Goal: Use online tool/utility: Utilize a website feature to perform a specific function

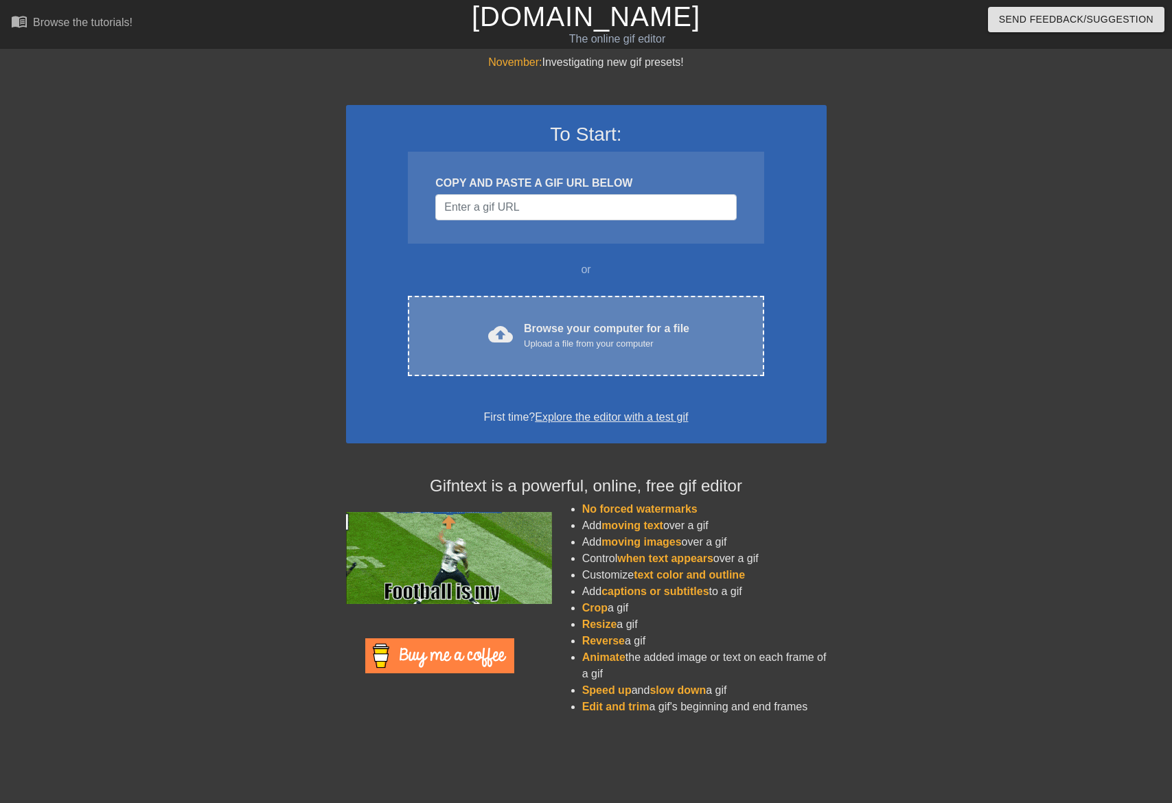
click at [595, 316] on div "cloud_upload Browse your computer for a file Upload a file from your computer C…" at bounding box center [586, 336] width 356 height 80
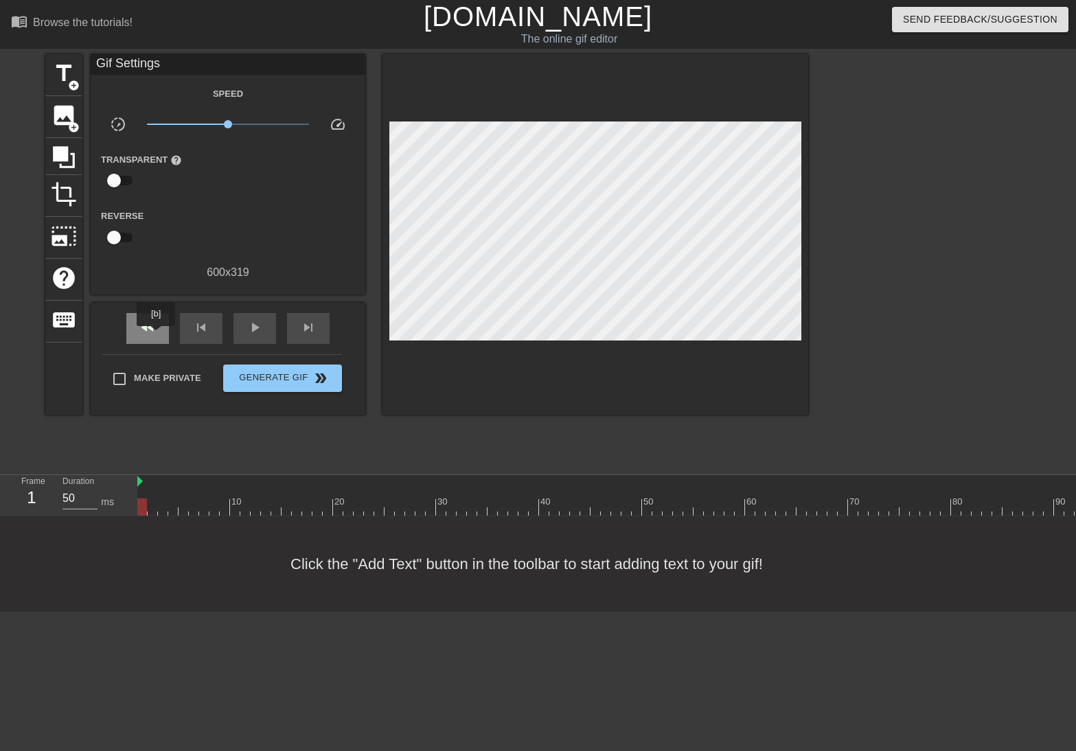
click at [157, 336] on div "fast_rewind" at bounding box center [147, 328] width 43 height 31
click at [253, 330] on span "play_arrow" at bounding box center [254, 327] width 16 height 16
click at [255, 330] on span "pause" at bounding box center [254, 327] width 16 height 16
click at [197, 335] on div "skip_previous" at bounding box center [201, 328] width 43 height 31
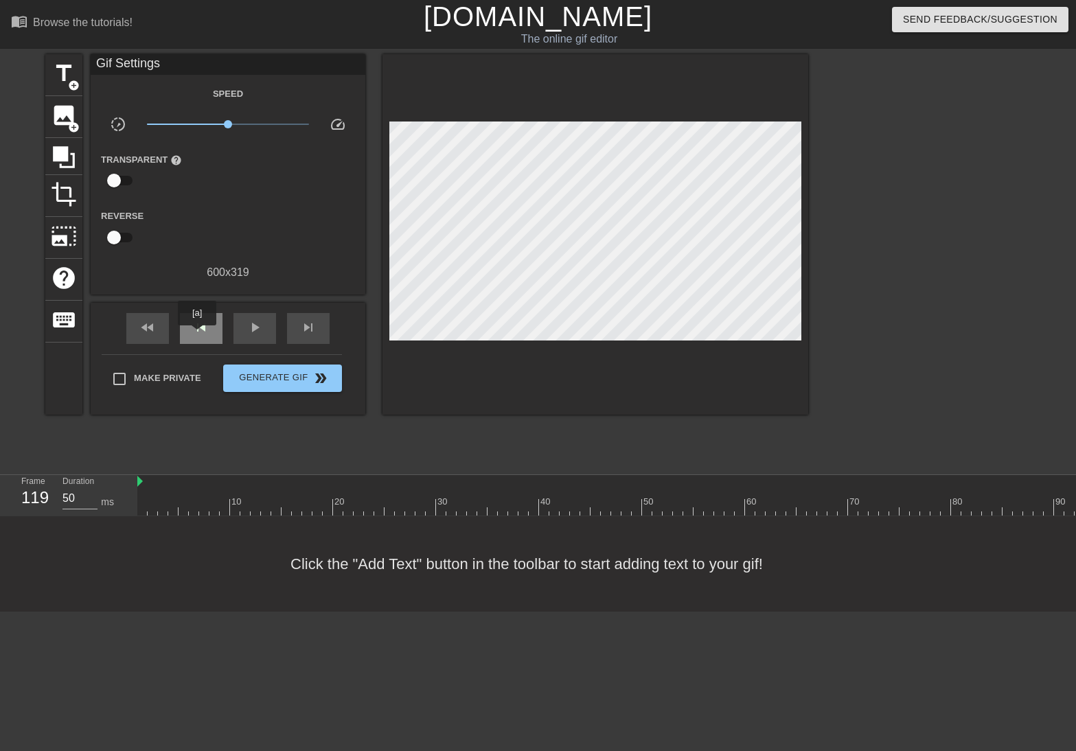
click at [197, 335] on div "skip_previous" at bounding box center [201, 328] width 43 height 31
click at [305, 334] on span "skip_next" at bounding box center [308, 327] width 16 height 16
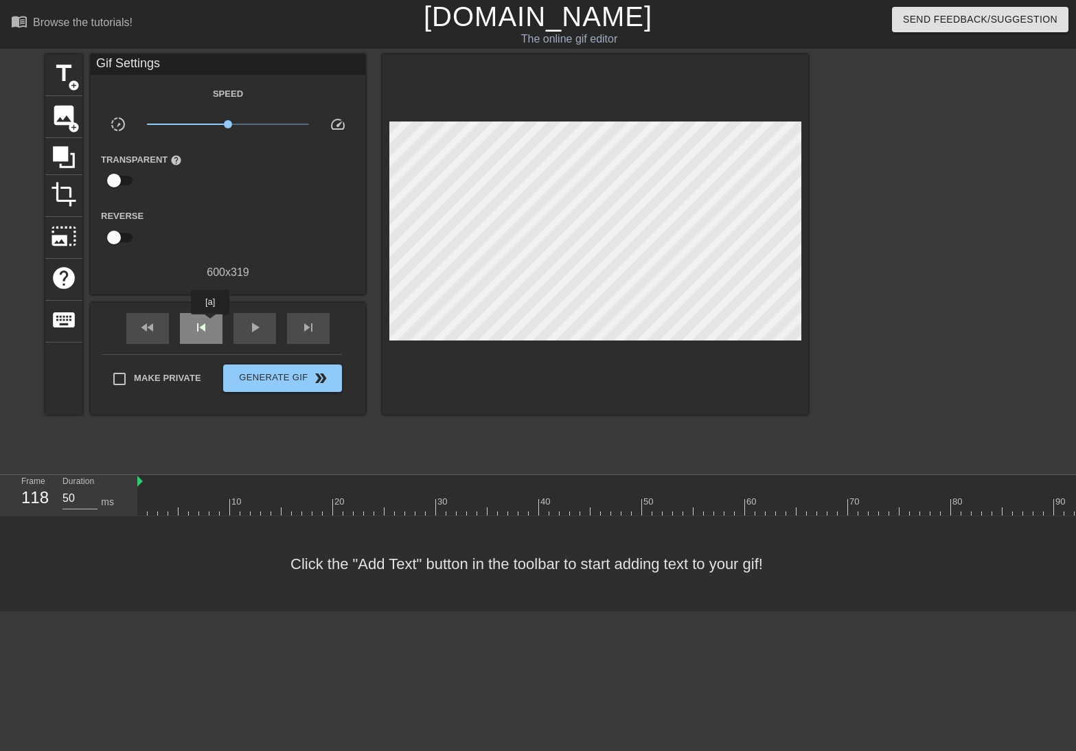
click at [210, 324] on div "skip_previous" at bounding box center [201, 328] width 43 height 31
click at [297, 326] on div "skip_next" at bounding box center [308, 328] width 43 height 31
click at [299, 319] on div "skip_next" at bounding box center [308, 328] width 43 height 31
click at [200, 316] on div "skip_previous" at bounding box center [201, 328] width 43 height 31
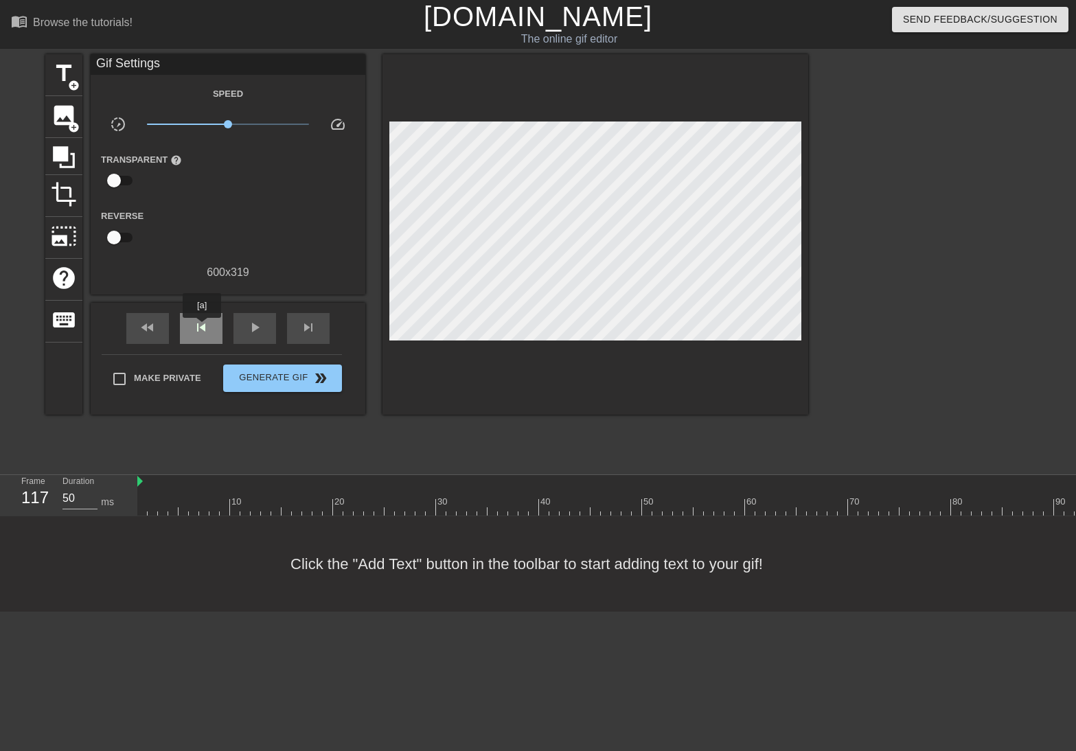
click at [203, 328] on span "skip_previous" at bounding box center [201, 327] width 16 height 16
click at [318, 330] on div "skip_next" at bounding box center [308, 328] width 43 height 31
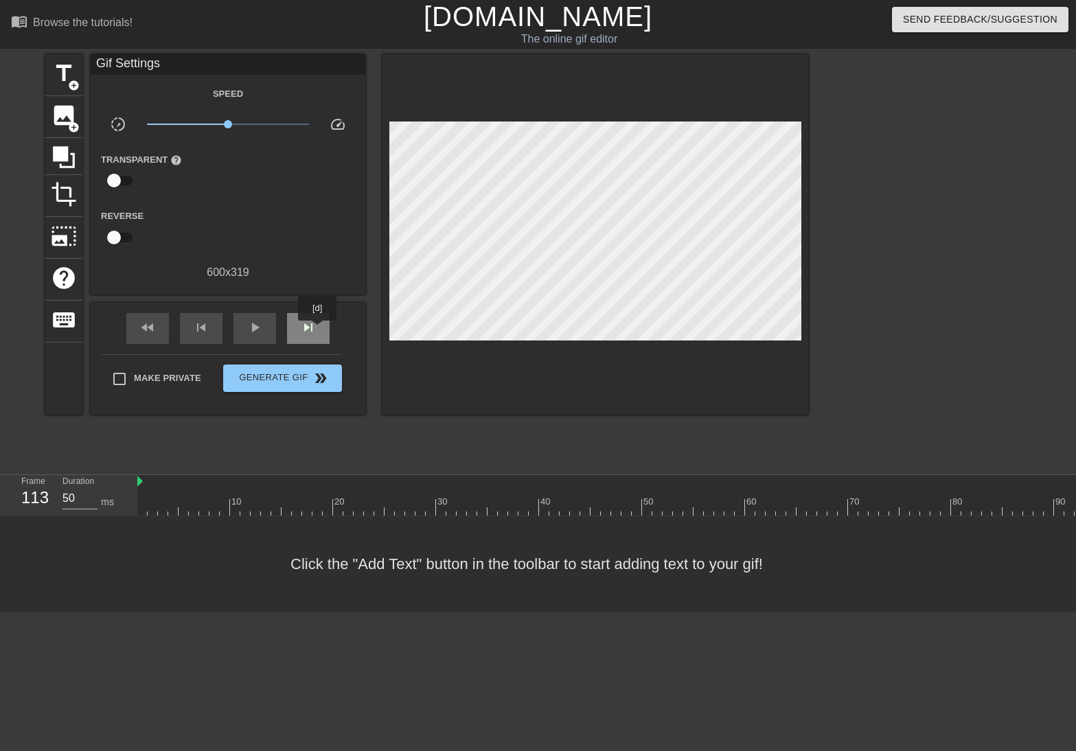
click at [318, 330] on div "skip_next" at bounding box center [308, 328] width 43 height 31
click at [309, 332] on span "skip_next" at bounding box center [308, 327] width 16 height 16
click at [77, 119] on div "image add_circle" at bounding box center [63, 117] width 37 height 42
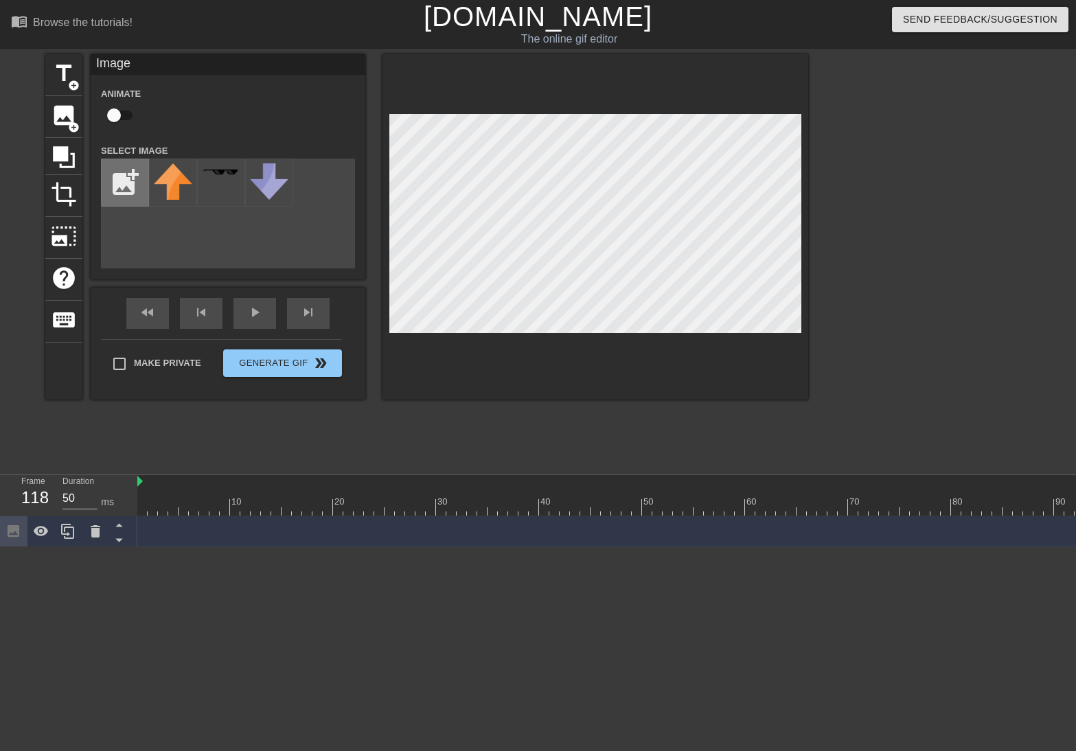
click at [114, 179] on input "file" at bounding box center [125, 182] width 47 height 47
type input "C:\fakepath\birdo no wordso.png"
click at [180, 184] on img at bounding box center [173, 181] width 38 height 37
click at [127, 111] on input "checkbox" at bounding box center [114, 115] width 78 height 26
checkbox input "true"
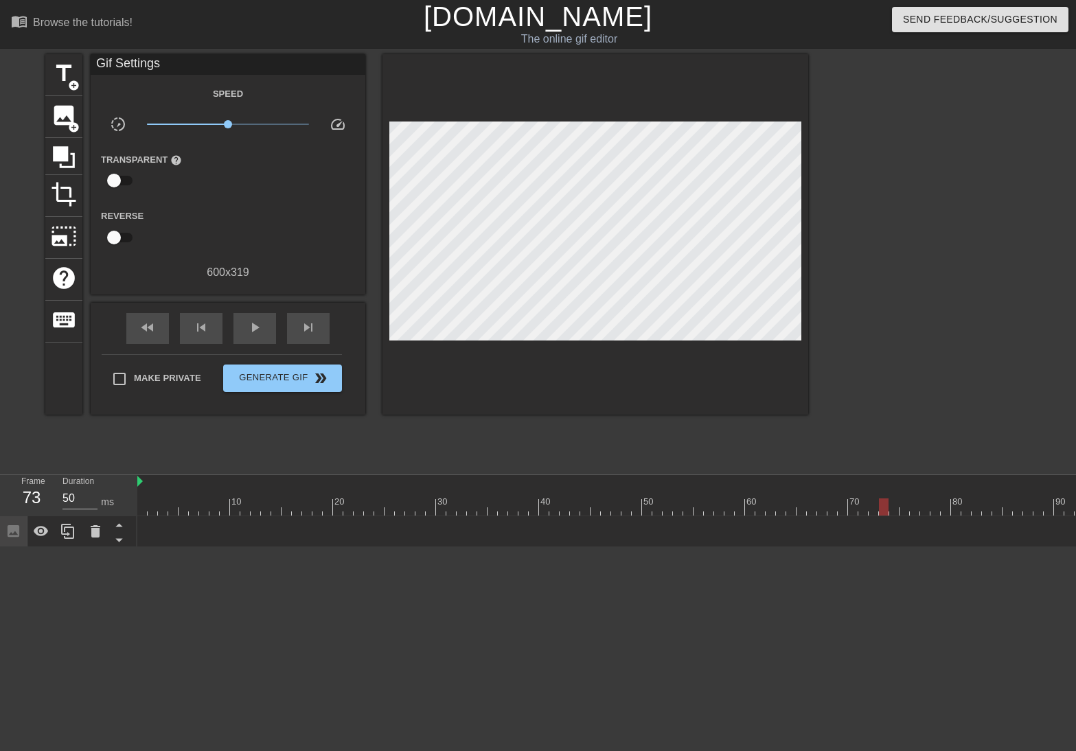
click at [880, 505] on div at bounding box center [961, 506] width 1648 height 17
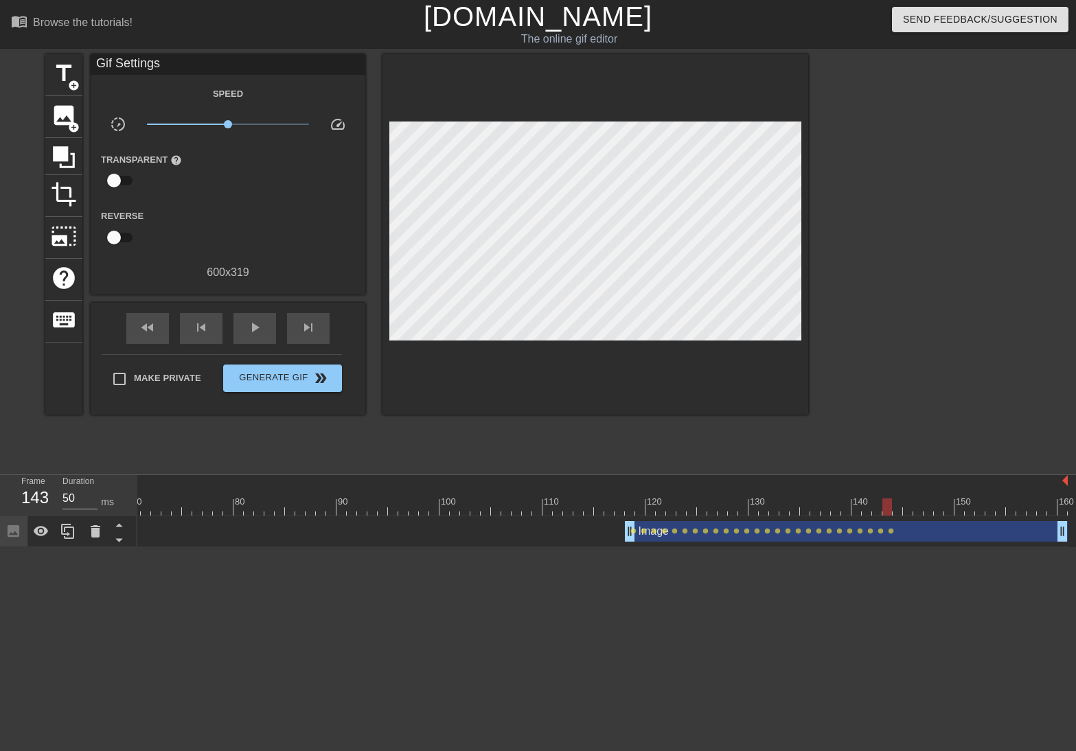
click at [890, 501] on div at bounding box center [244, 506] width 1648 height 17
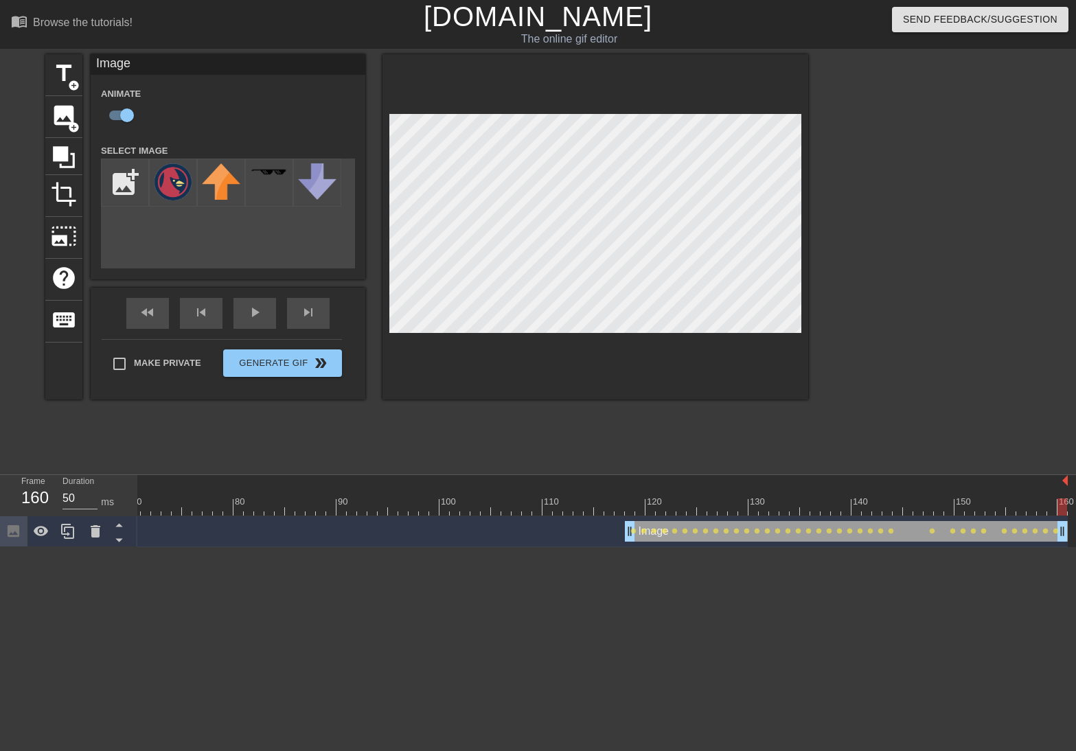
click at [603, 504] on div at bounding box center [244, 506] width 1648 height 17
click at [266, 322] on div "play_arrow" at bounding box center [254, 313] width 43 height 31
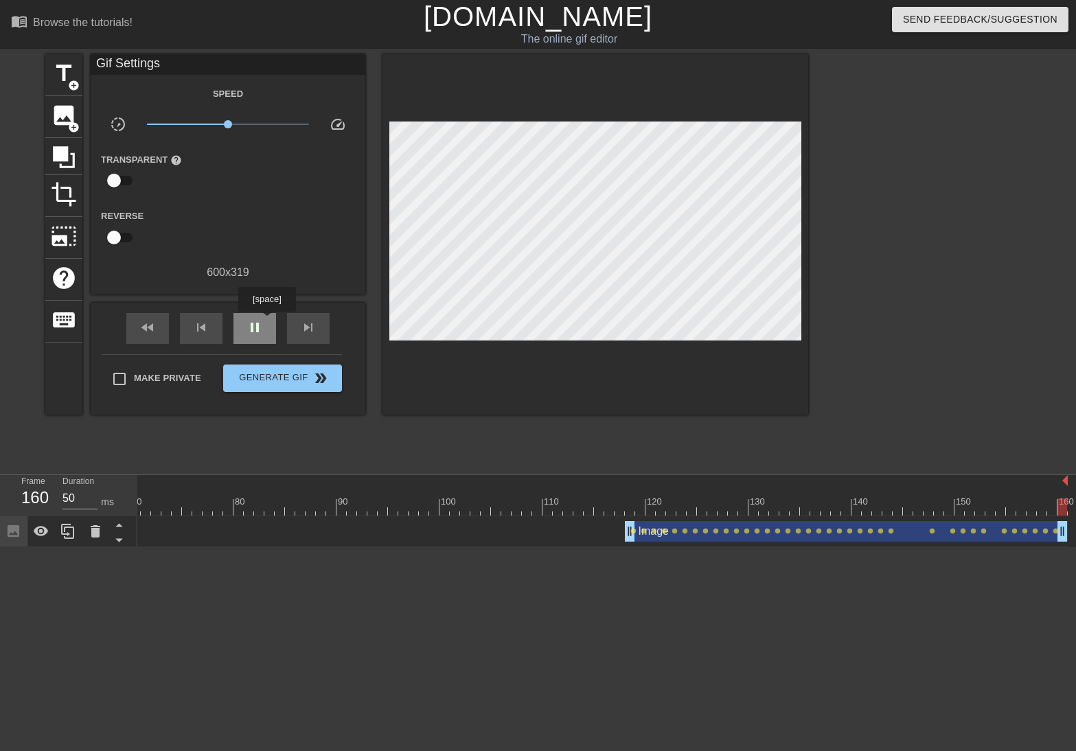
type input "2500"
click at [275, 373] on span "Generate Gif double_arrow" at bounding box center [283, 378] width 108 height 16
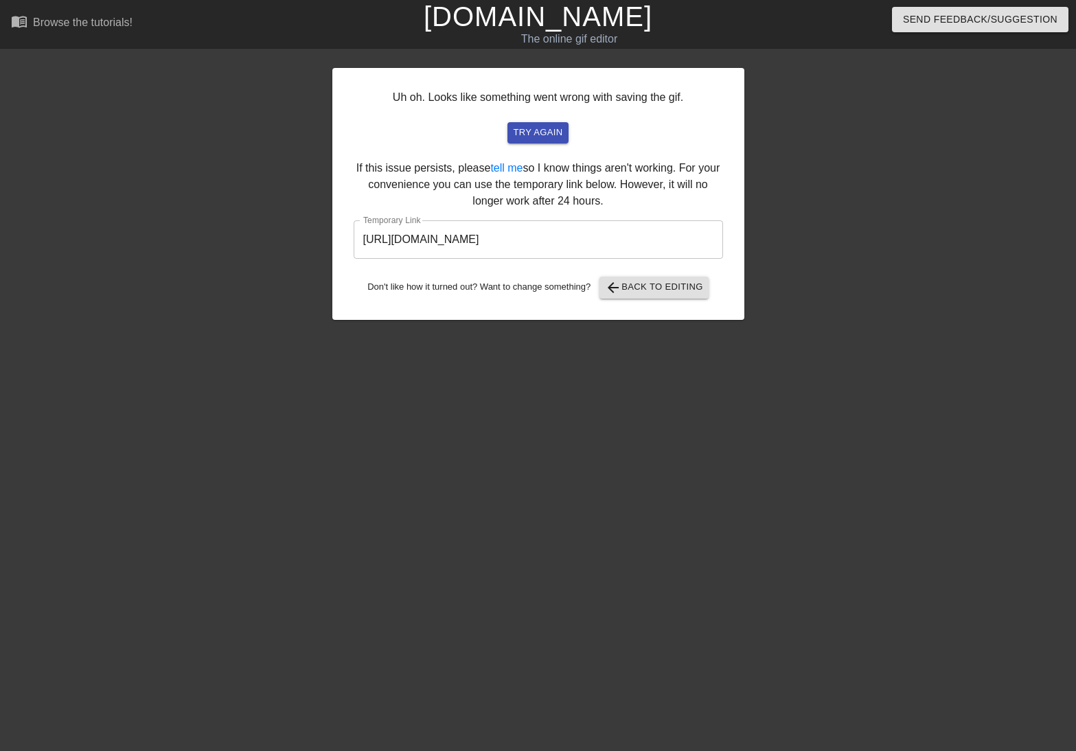
click at [546, 237] on input "[URL][DOMAIN_NAME]" at bounding box center [538, 239] width 369 height 38
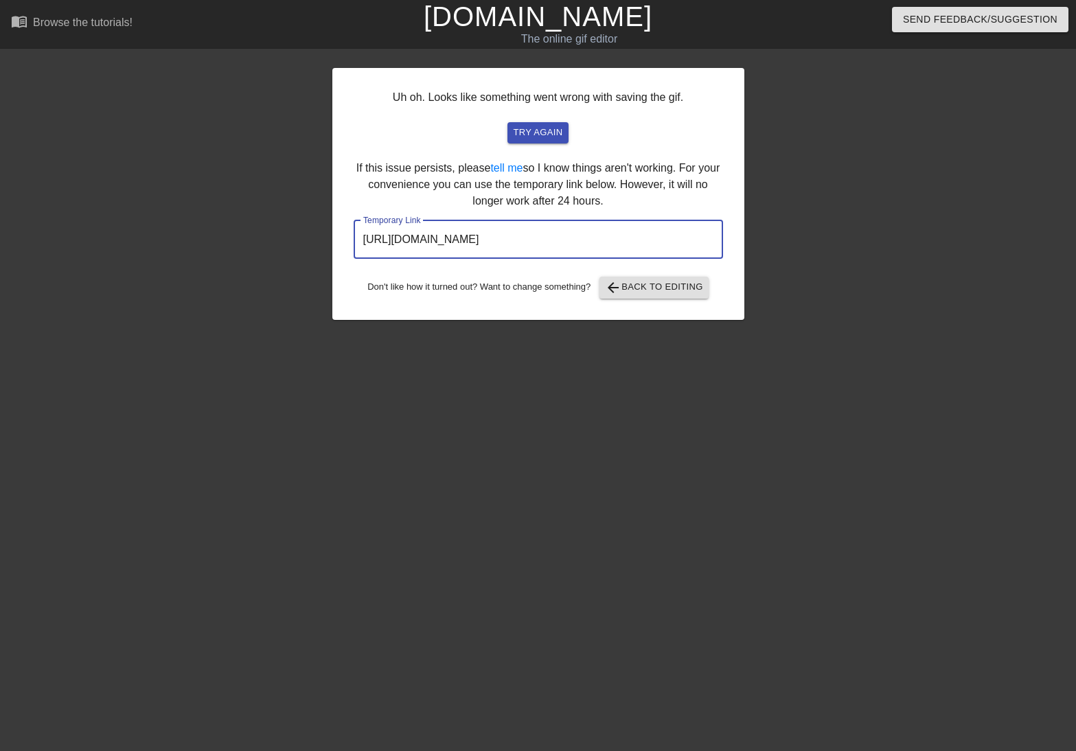
click at [546, 237] on input "[URL][DOMAIN_NAME]" at bounding box center [538, 239] width 369 height 38
